Goal: Information Seeking & Learning: Understand process/instructions

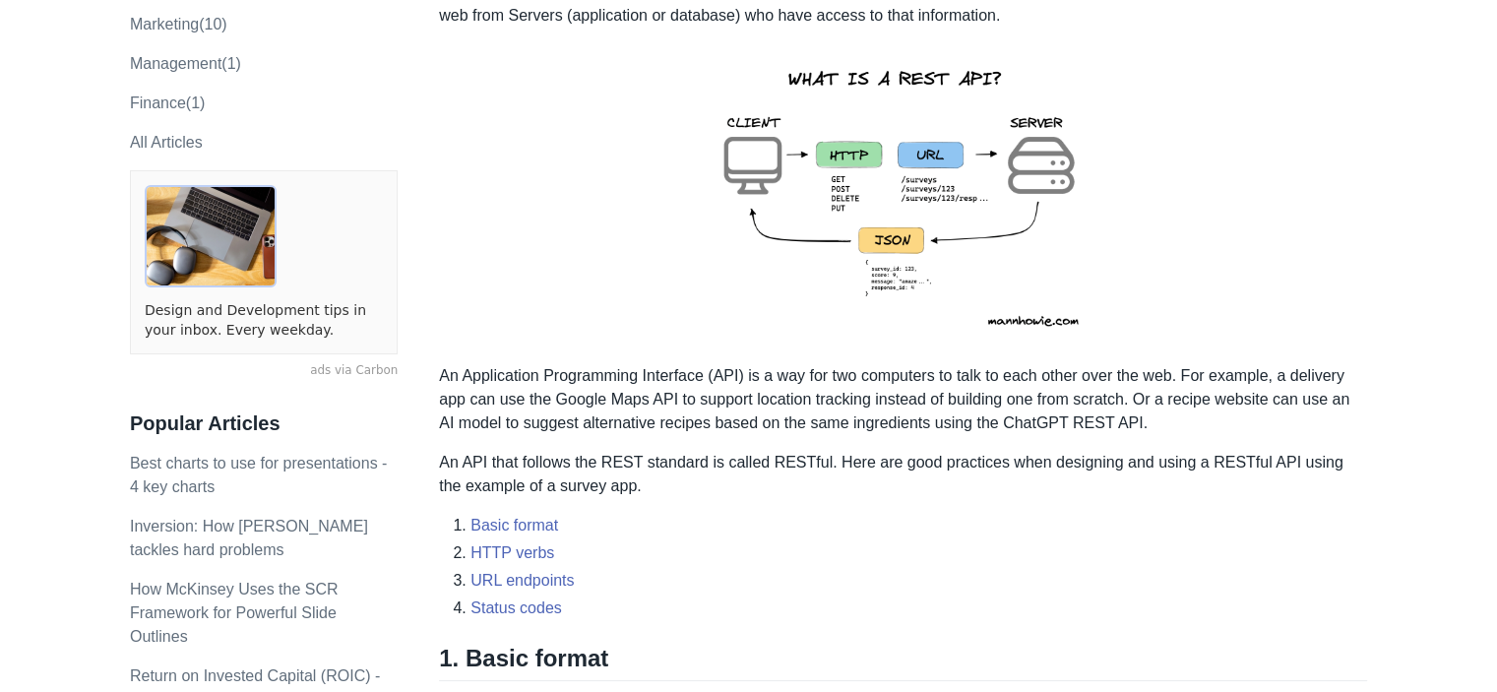
scroll to position [656, 0]
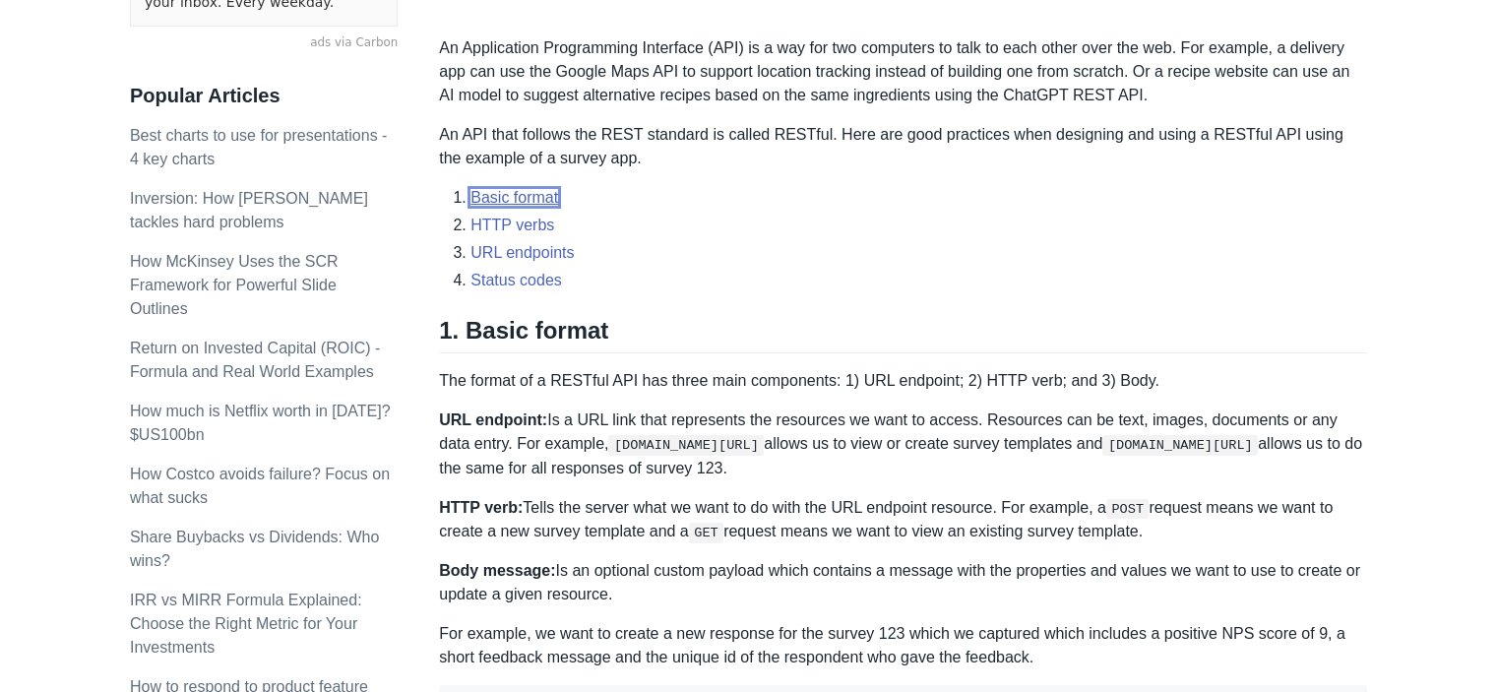
click at [529, 200] on link "Basic format" at bounding box center [515, 197] width 88 height 17
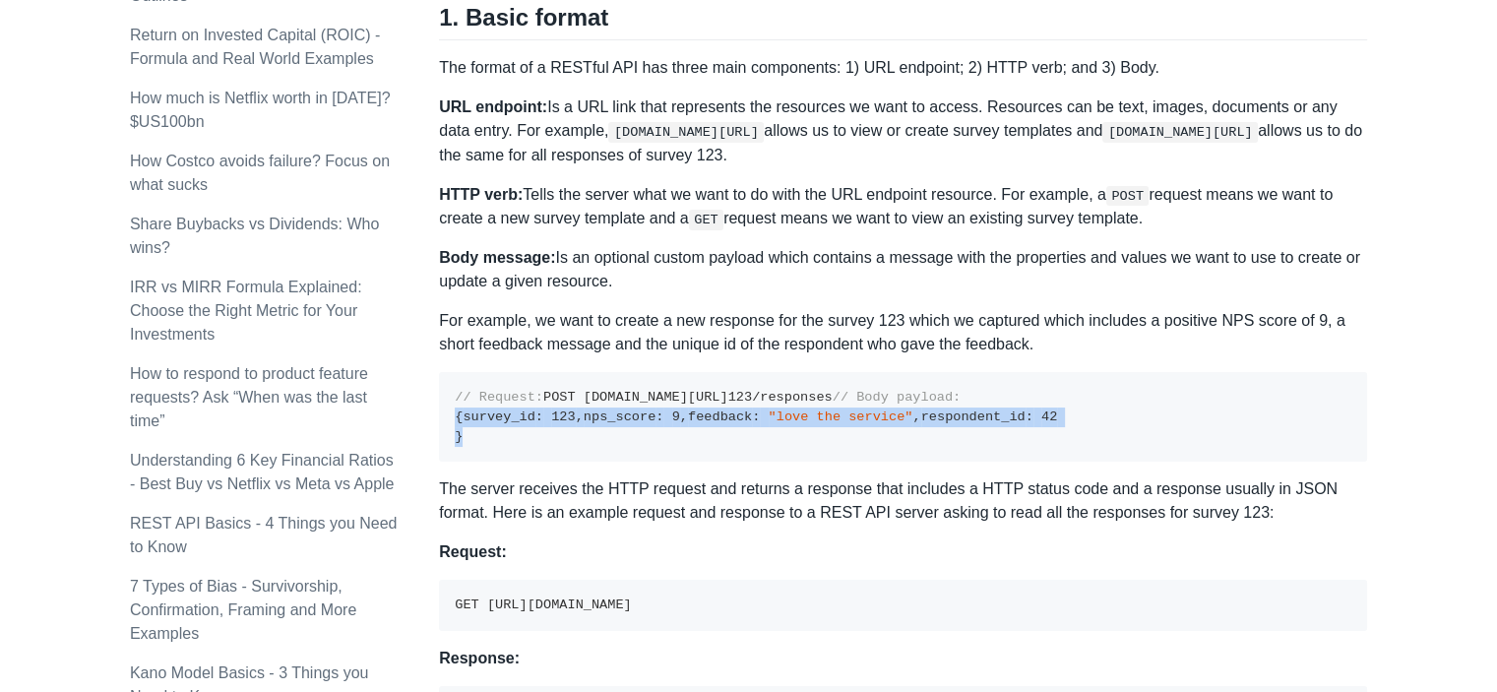
drag, startPoint x: 471, startPoint y: 572, endPoint x: 457, endPoint y: 473, distance: 100.4
click at [457, 462] on pre "// Request: POST [DOMAIN_NAME][URL] 123 /responses // Body payload: { survey_id…" at bounding box center [903, 417] width 928 height 90
drag, startPoint x: 952, startPoint y: 506, endPoint x: 906, endPoint y: 420, distance: 97.3
click at [952, 462] on pre "// Request: POST [DOMAIN_NAME][URL] 123 /responses // Body payload: { survey_id…" at bounding box center [903, 417] width 928 height 90
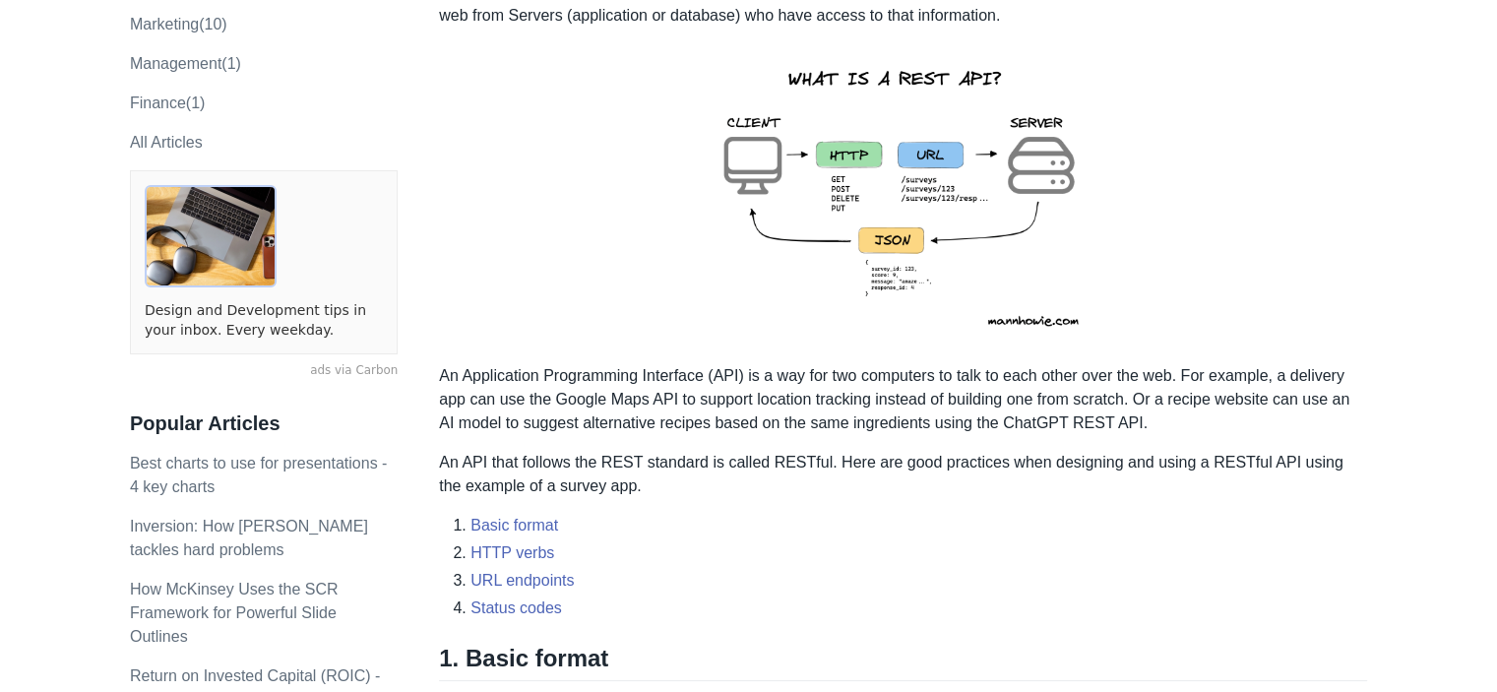
scroll to position [656, 0]
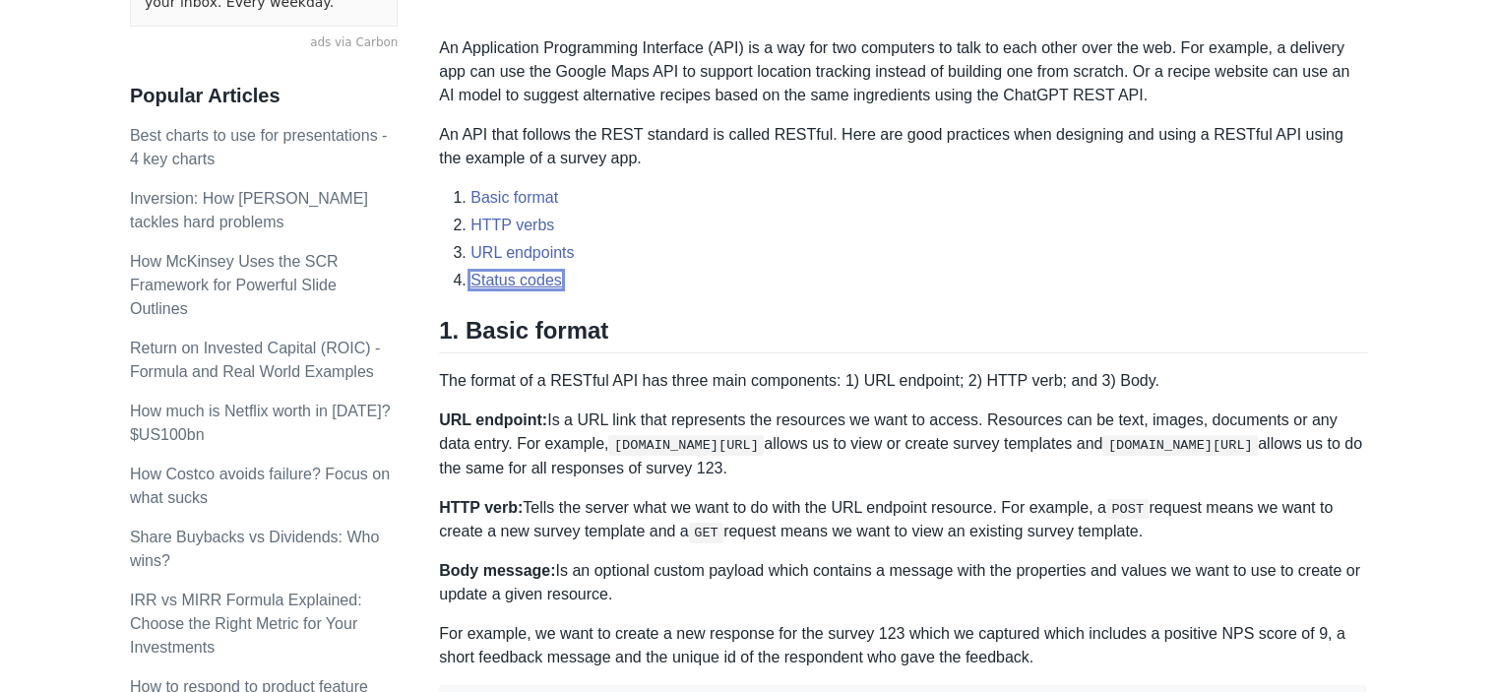
click at [525, 280] on link "Status codes" at bounding box center [517, 280] width 92 height 17
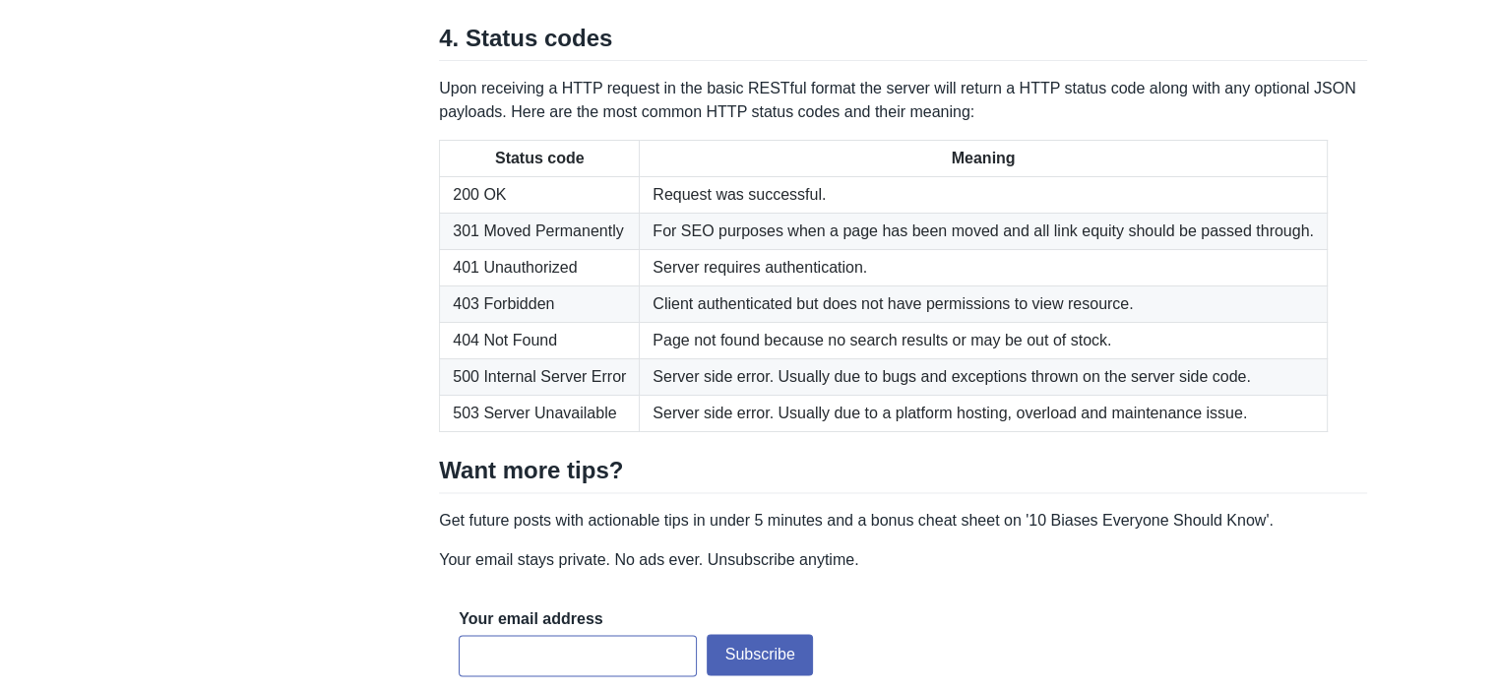
scroll to position [3271, 0]
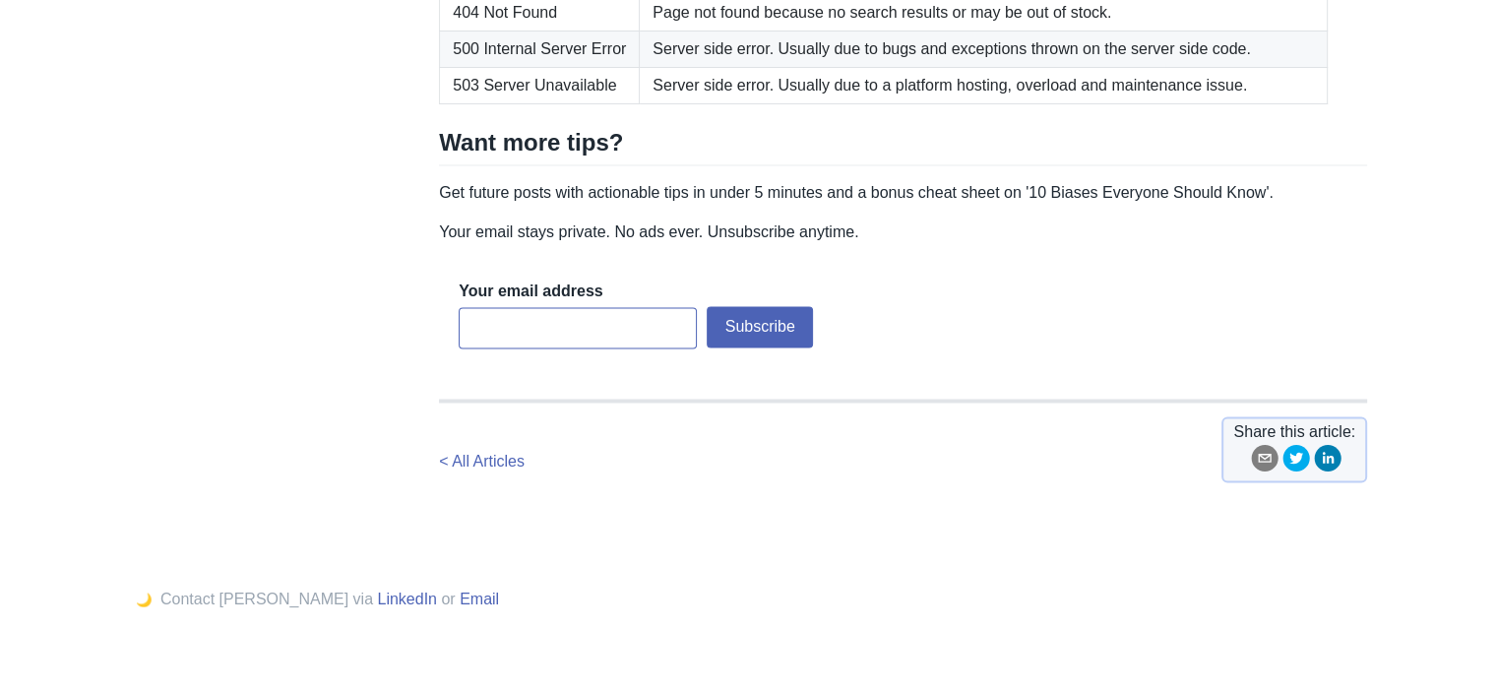
drag, startPoint x: 598, startPoint y: 135, endPoint x: 490, endPoint y: 131, distance: 107.4
drag, startPoint x: 599, startPoint y: 141, endPoint x: 492, endPoint y: 133, distance: 107.6
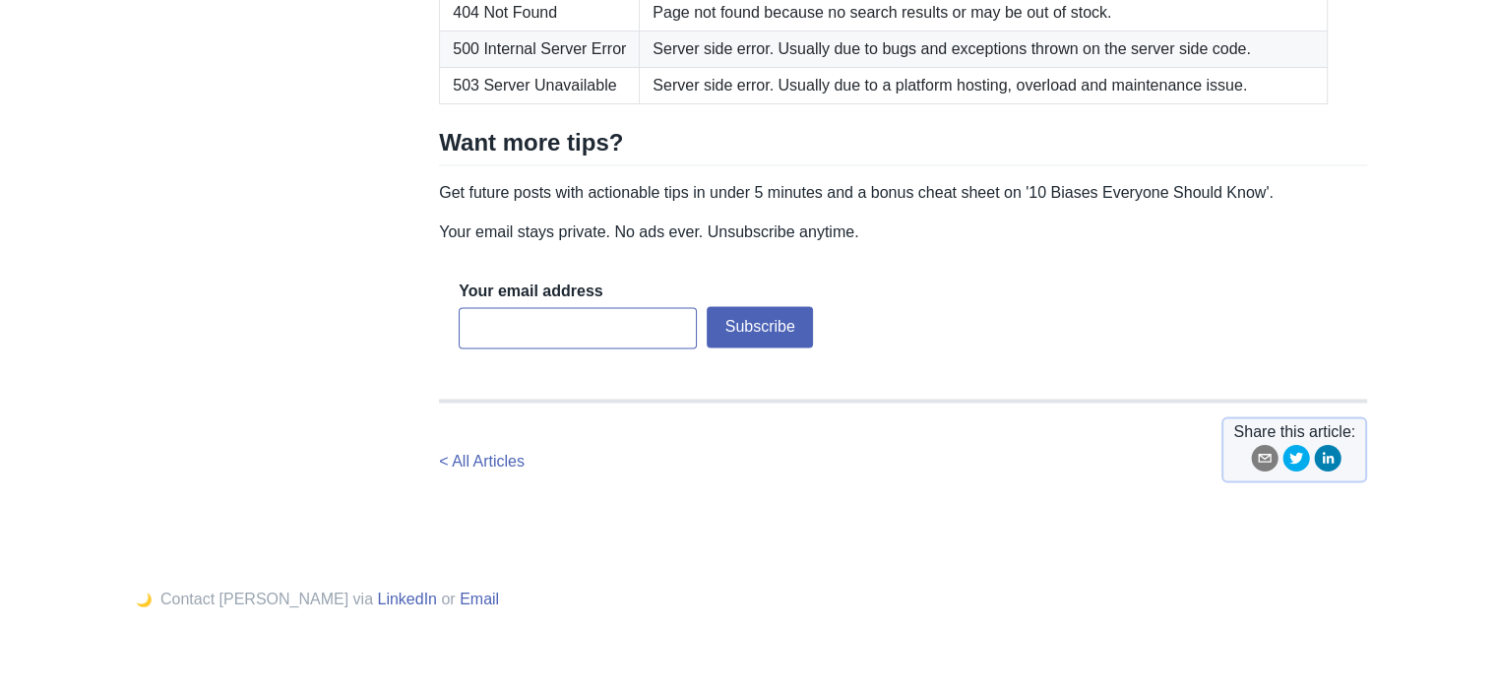
drag, startPoint x: 480, startPoint y: 174, endPoint x: 448, endPoint y: 174, distance: 32.5
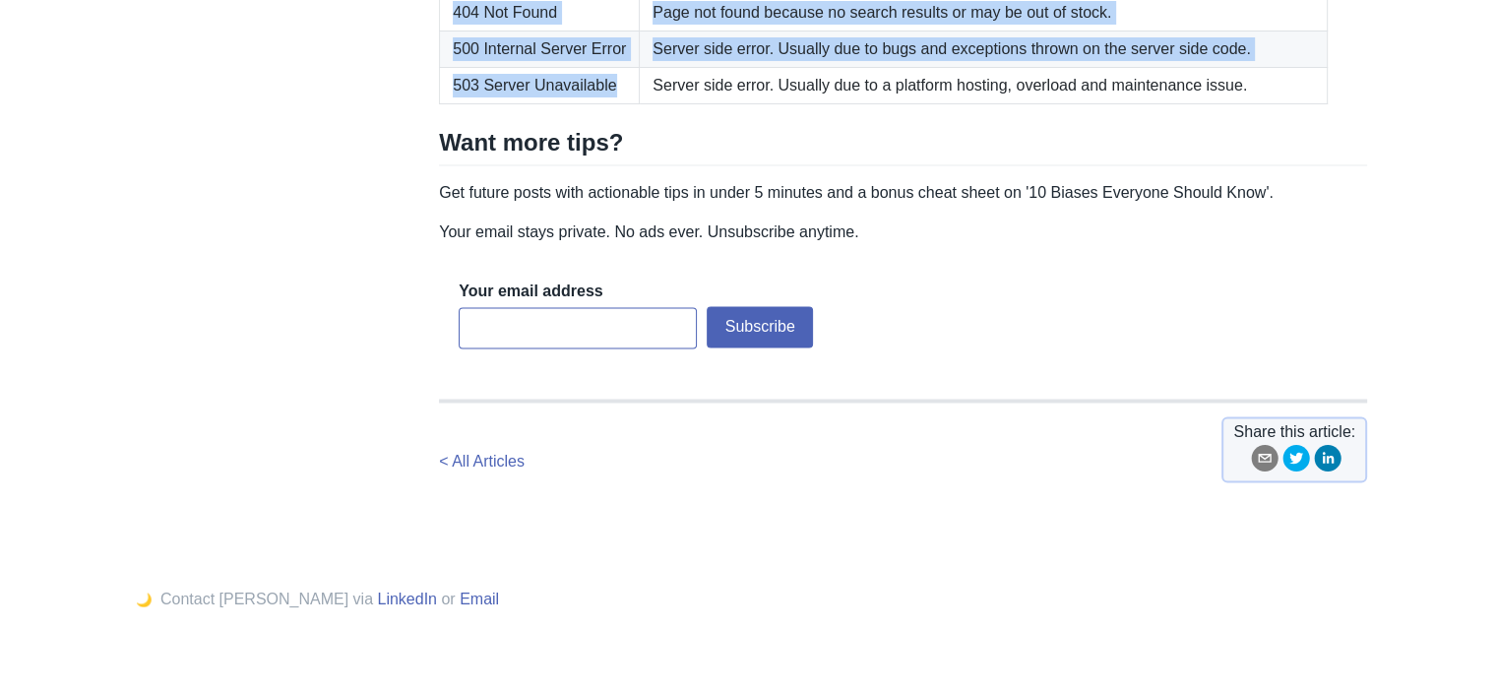
drag, startPoint x: 614, startPoint y: 396, endPoint x: 437, endPoint y: 172, distance: 285.2
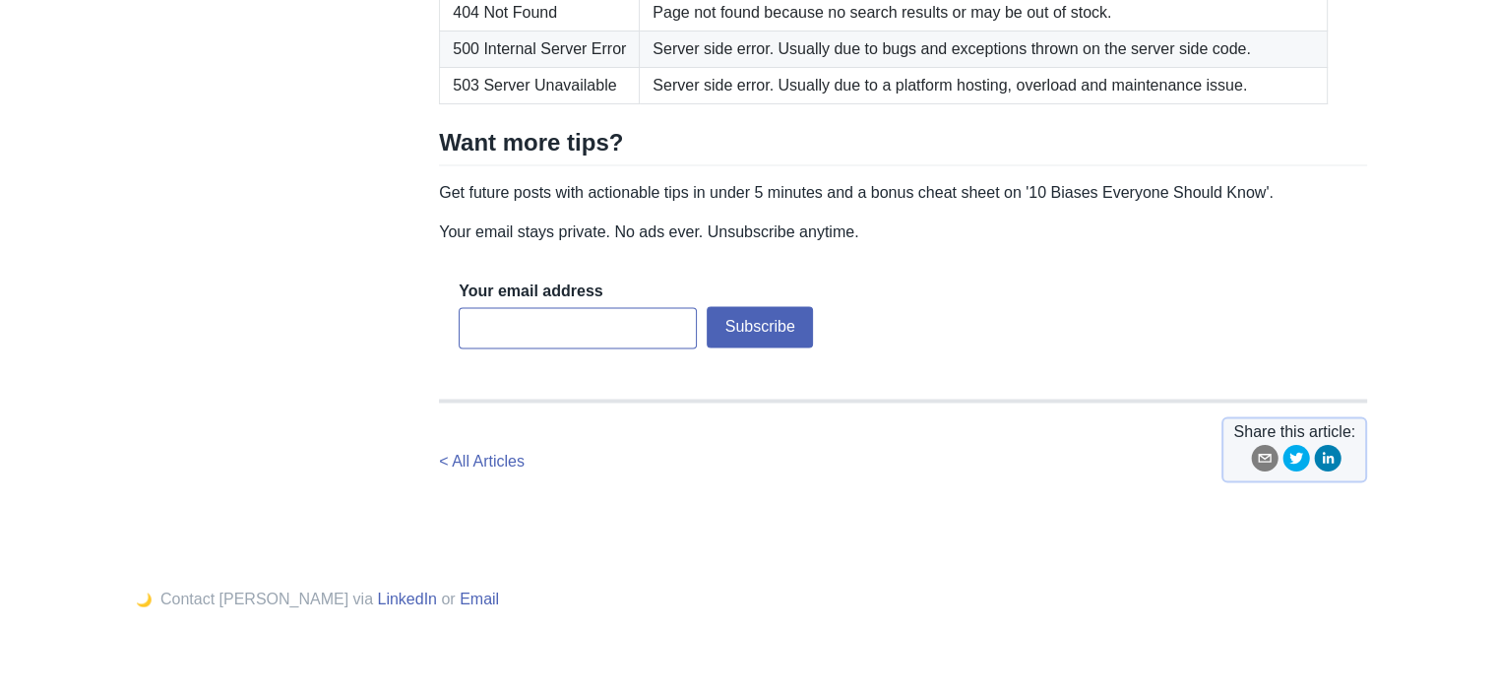
click at [1357, 165] on h2 "Want more tips?" at bounding box center [903, 146] width 928 height 37
drag, startPoint x: 597, startPoint y: 250, endPoint x: 455, endPoint y: 249, distance: 141.8
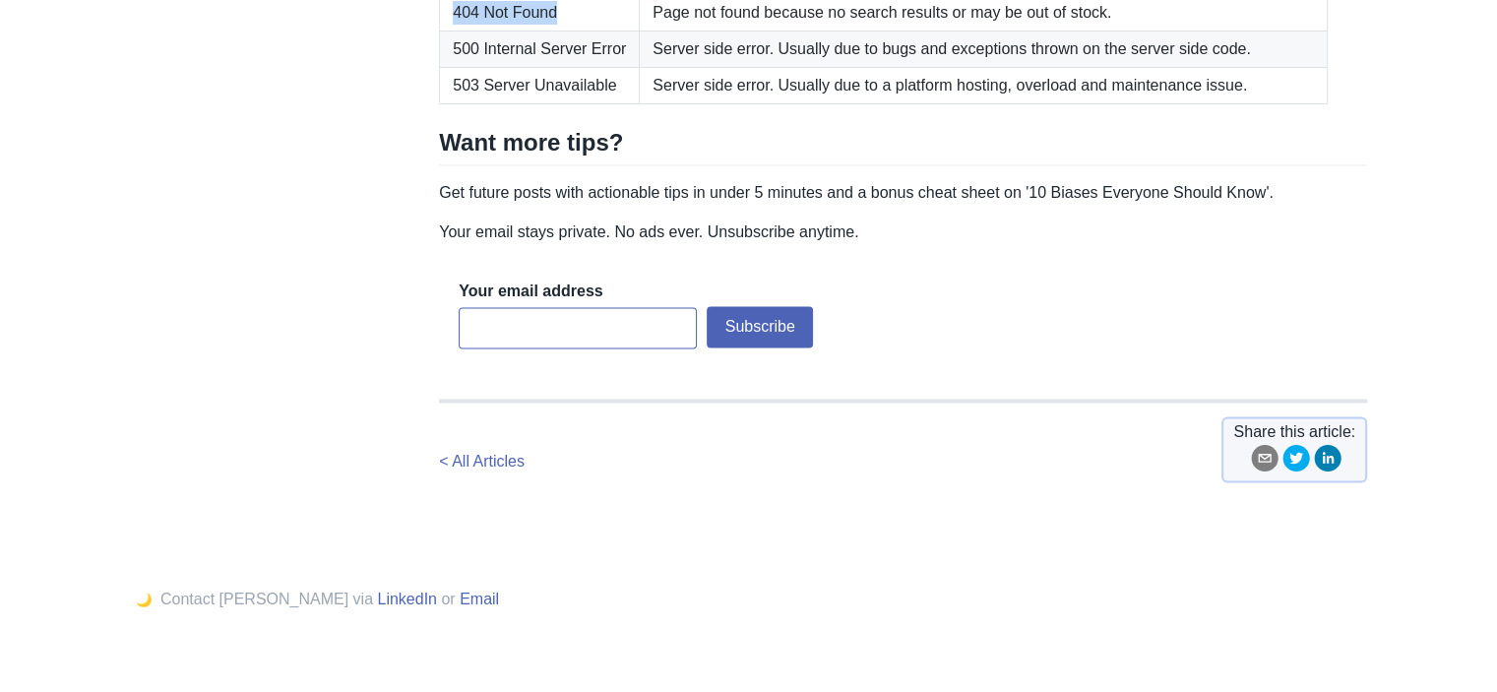
drag, startPoint x: 567, startPoint y: 315, endPoint x: 450, endPoint y: 317, distance: 117.2
click at [450, 32] on td "404 Not Found" at bounding box center [540, 13] width 200 height 36
click at [743, 32] on td "Page not found because no search results or may be out of stock." at bounding box center [984, 13] width 688 height 36
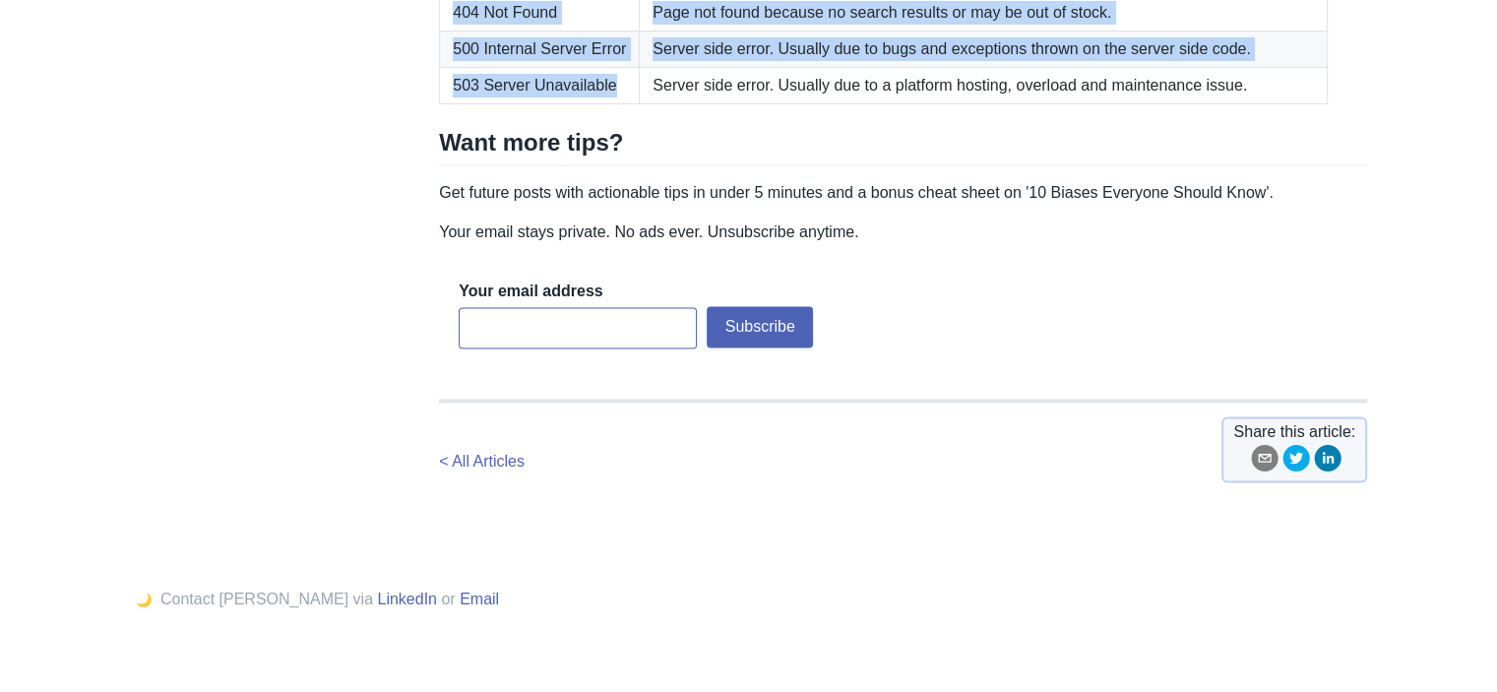
drag, startPoint x: 592, startPoint y: 390, endPoint x: 411, endPoint y: 176, distance: 279.4
click at [619, 104] on td "503 Server Unavailable" at bounding box center [540, 86] width 200 height 36
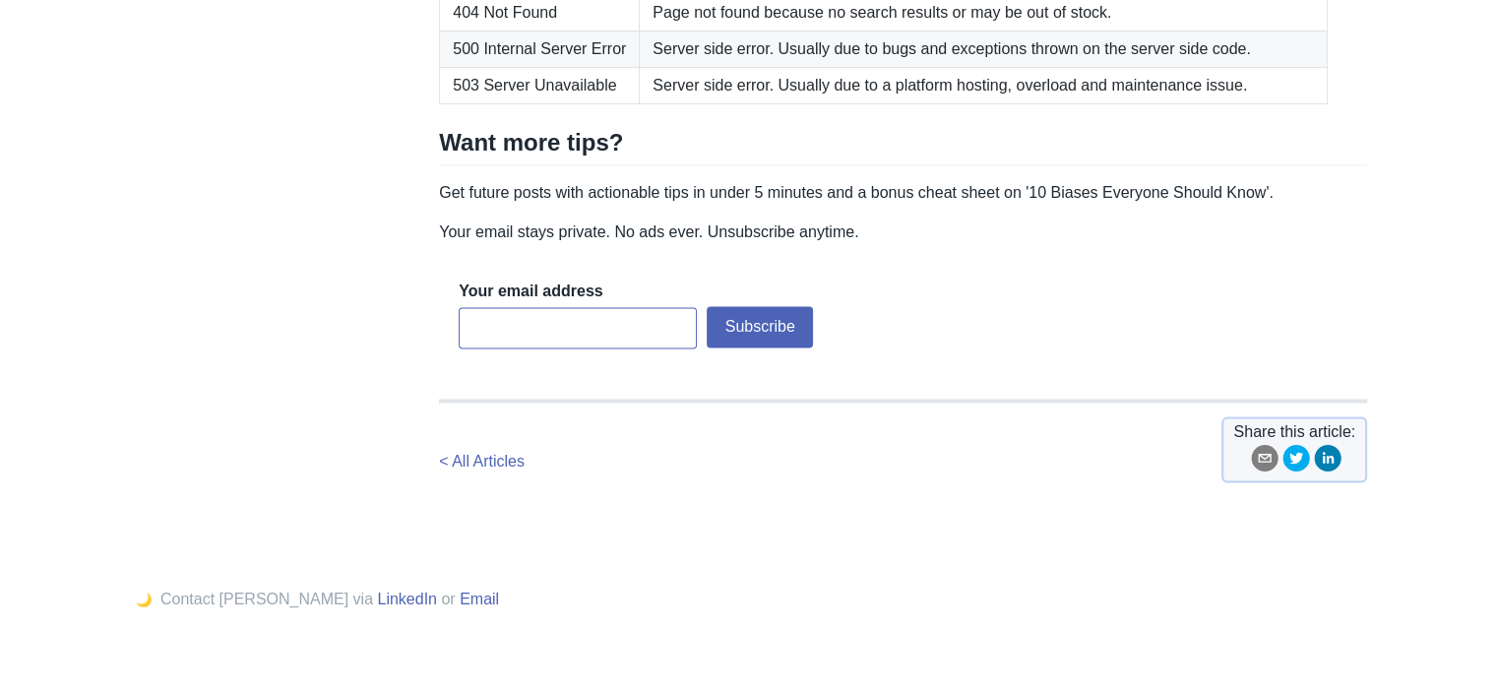
drag, startPoint x: 501, startPoint y: 172, endPoint x: 417, endPoint y: 170, distance: 83.7
drag, startPoint x: 534, startPoint y: 176, endPoint x: 442, endPoint y: 171, distance: 91.7
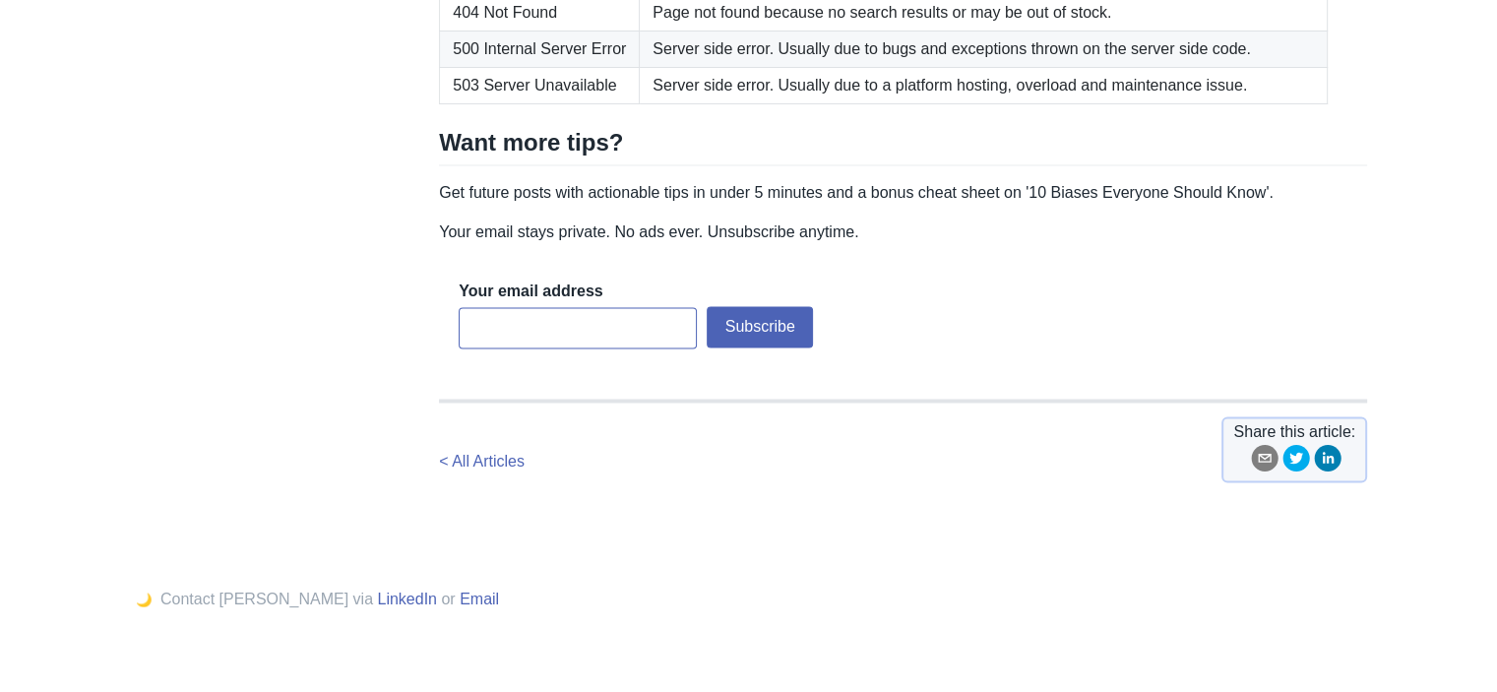
drag, startPoint x: 580, startPoint y: 250, endPoint x: 457, endPoint y: 245, distance: 123.1
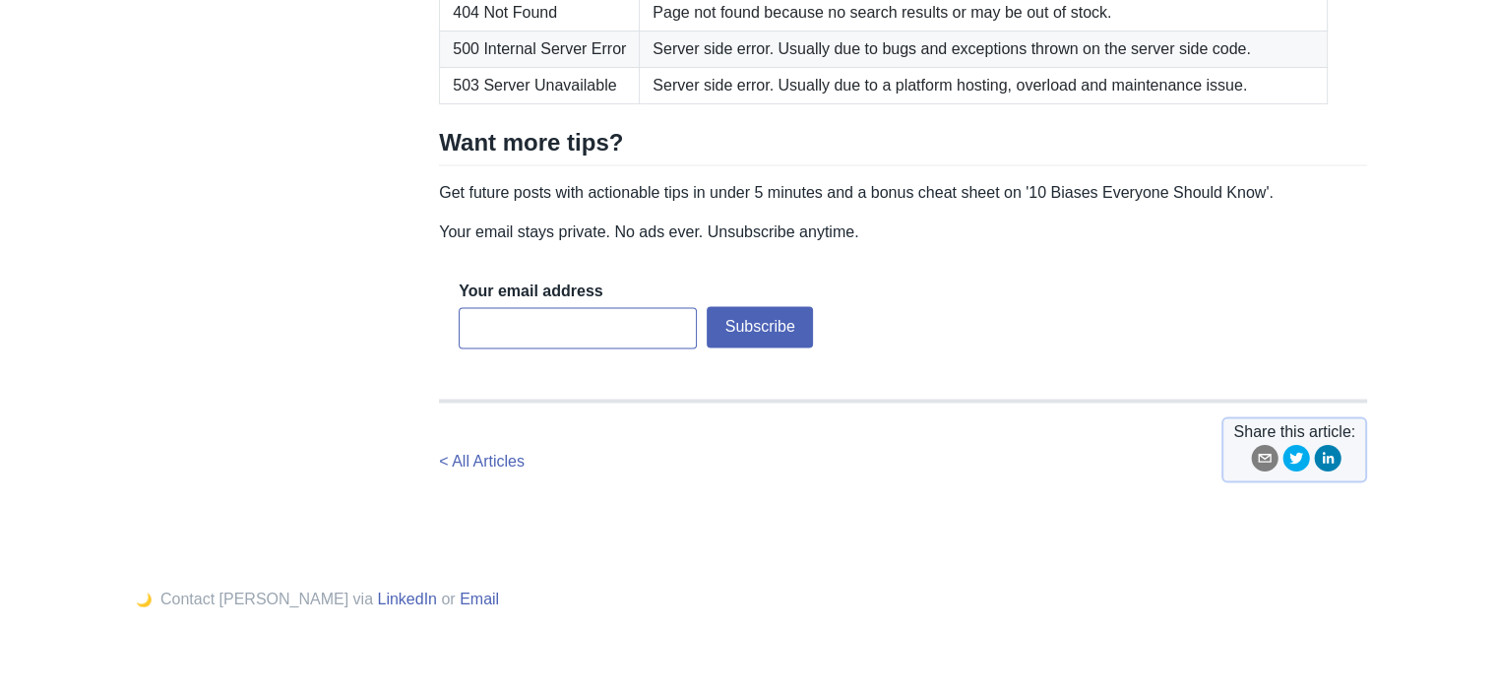
drag, startPoint x: 597, startPoint y: 251, endPoint x: 454, endPoint y: 251, distance: 142.7
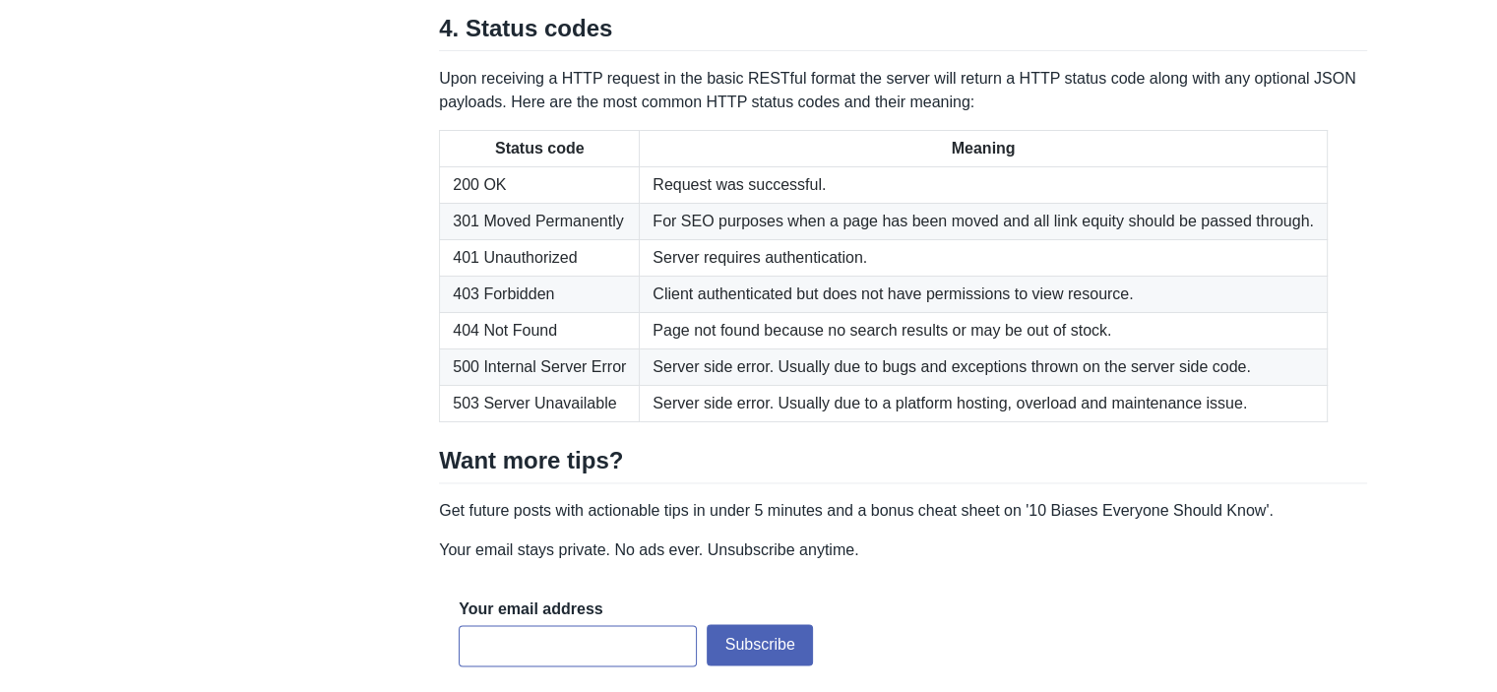
scroll to position [2624, 0]
